Goal: Information Seeking & Learning: Check status

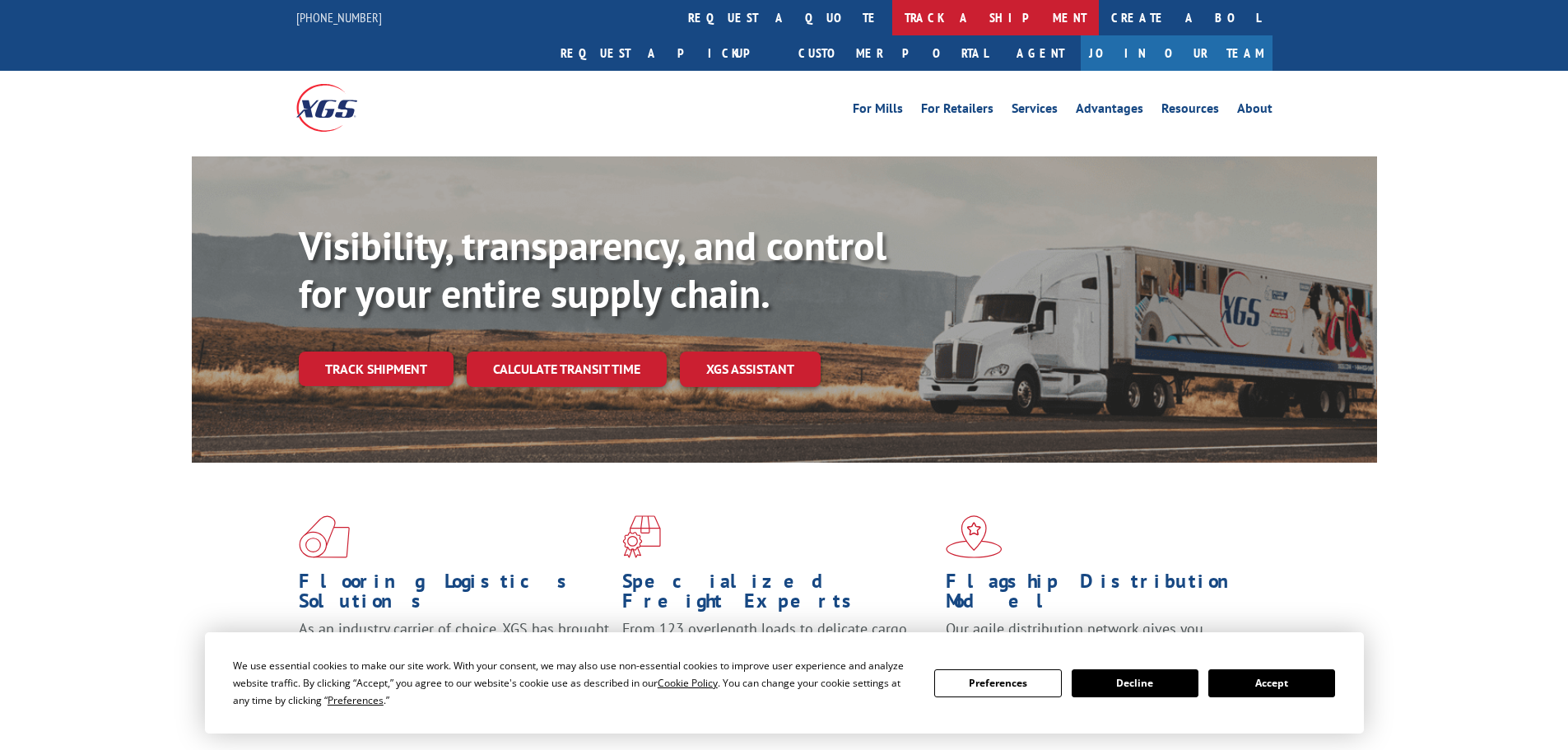
click at [892, 21] on link "track a shipment" at bounding box center [995, 18] width 206 height 36
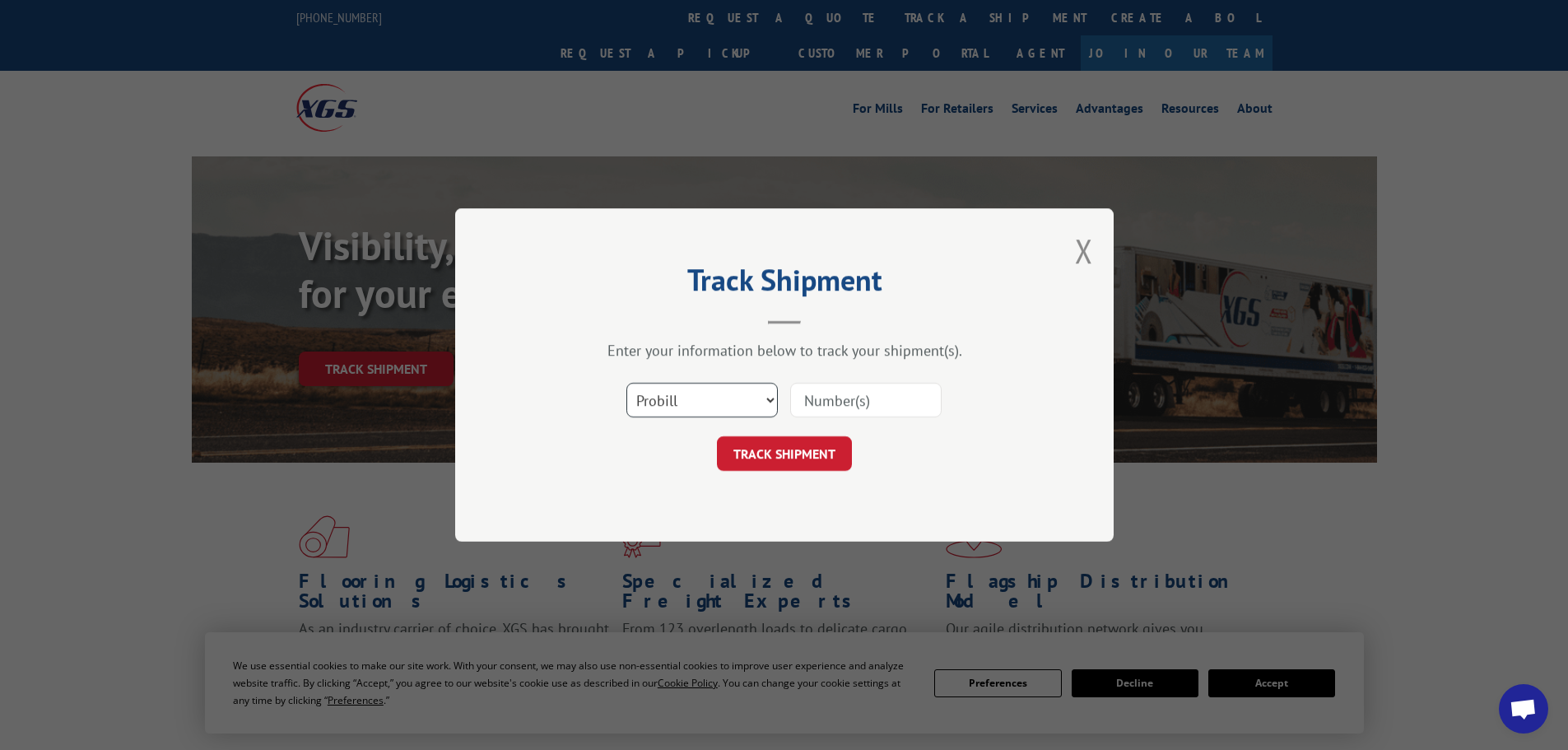
click at [684, 405] on select "Select category... Probill BOL PO" at bounding box center [702, 400] width 151 height 35
select select "bol"
click at [627, 383] on select "Select category... Probill BOL PO" at bounding box center [702, 400] width 151 height 35
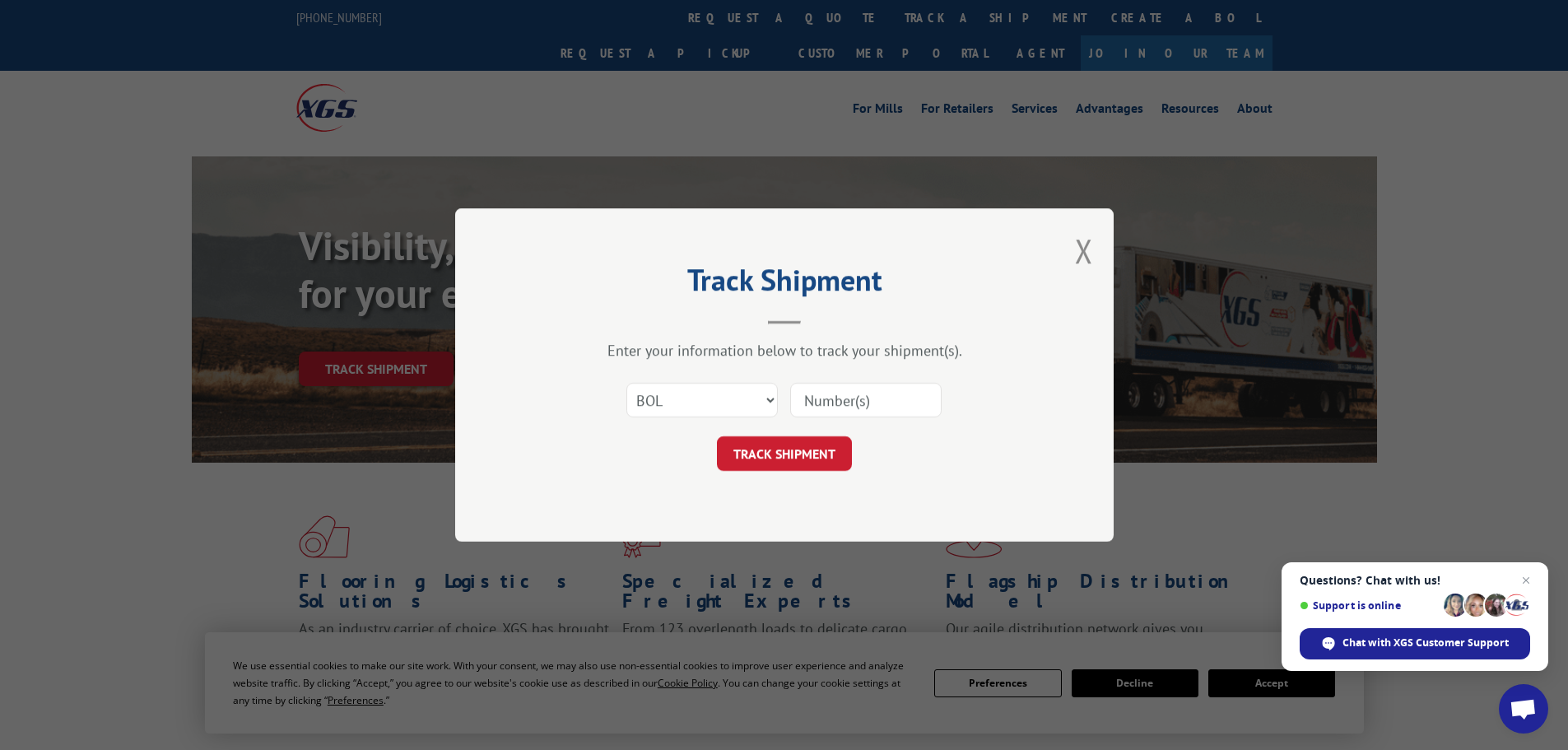
click at [863, 397] on input at bounding box center [865, 400] width 151 height 35
paste input "5225867"
type input "5225867"
click at [792, 459] on button "TRACK SHIPMENT" at bounding box center [785, 453] width 135 height 35
